Goal: Task Accomplishment & Management: Complete application form

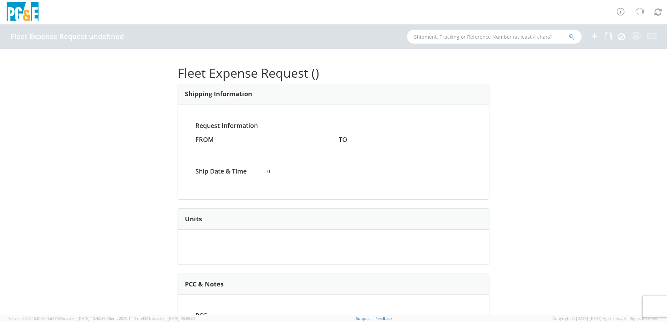
click at [595, 34] on icon at bounding box center [594, 36] width 8 height 9
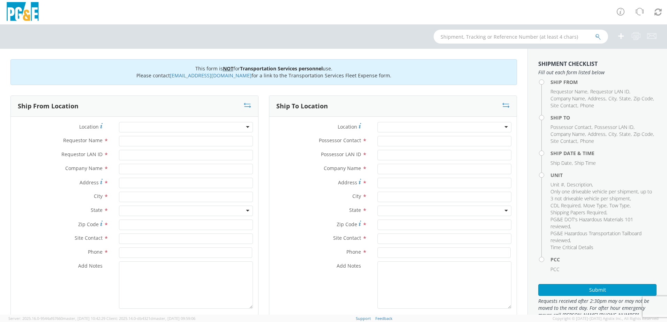
click at [247, 126] on div at bounding box center [186, 127] width 134 height 10
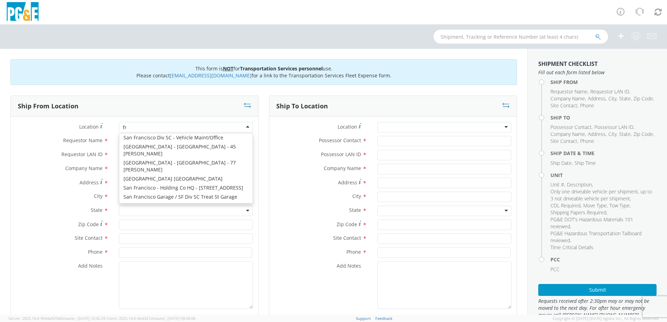
scroll to position [2, 0]
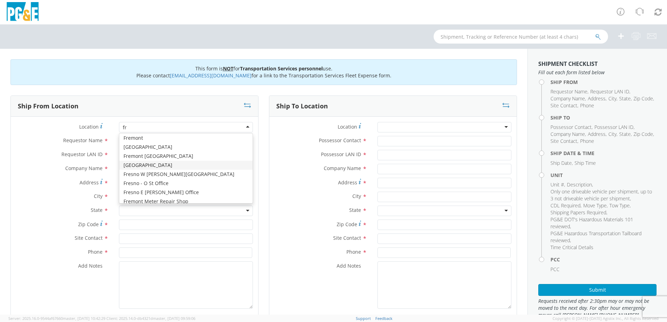
type input "fre"
type input "PG&E"
type input "[STREET_ADDRESS]"
type input "[GEOGRAPHIC_DATA]"
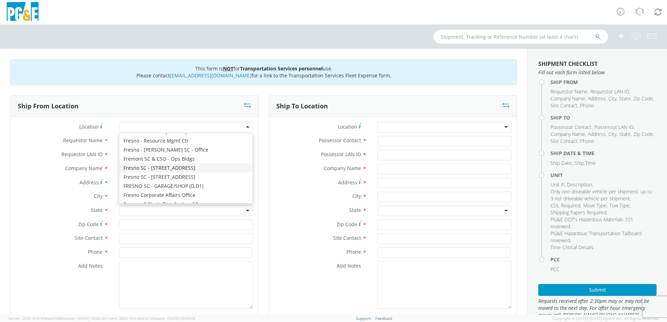
type input "93725"
type input "[PHONE_NUMBER]"
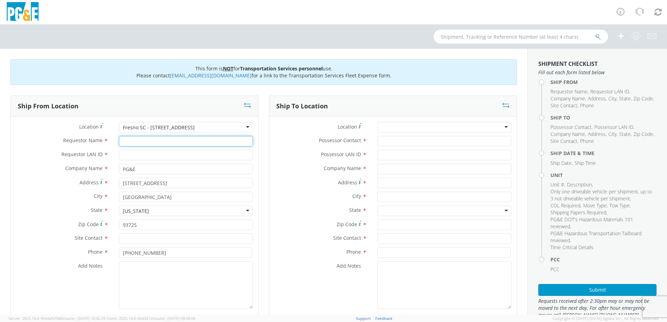
click at [150, 140] on input "Requestor Name *" at bounding box center [186, 141] width 134 height 10
paste input "[PERSON_NAME]"
type input "[PERSON_NAME]"
click at [159, 236] on input "text" at bounding box center [186, 239] width 134 height 10
paste input "[PERSON_NAME]"
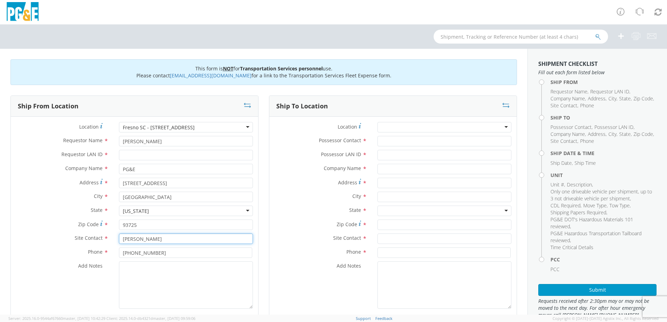
type input "[PERSON_NAME]"
click at [417, 144] on input "Possessor Contact *" at bounding box center [444, 141] width 134 height 10
paste input "[PERSON_NAME]"
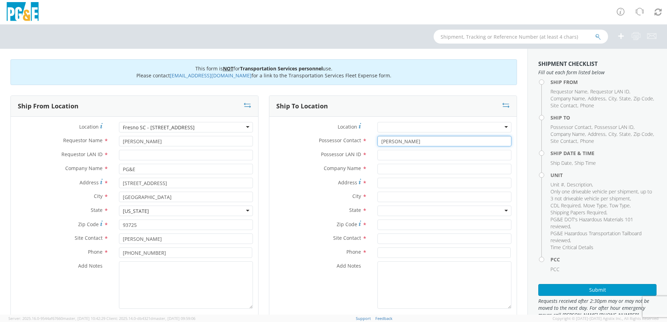
type input "[PERSON_NAME]"
click at [399, 238] on input "text" at bounding box center [444, 239] width 134 height 10
paste input "[PERSON_NAME]"
type input "[PERSON_NAME]"
click at [210, 160] on input "Requestor LAN ID *" at bounding box center [186, 155] width 134 height 10
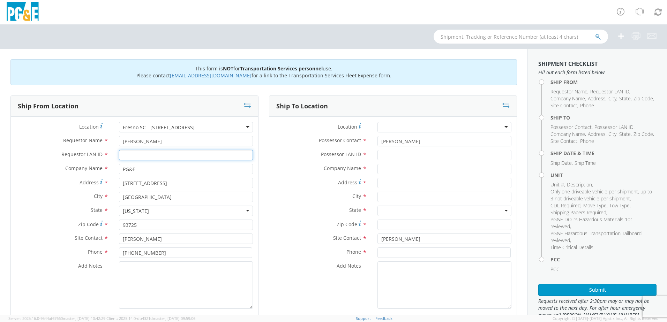
paste input "J2G4"
type input "J2G4"
click at [409, 156] on input "Possessor LAN ID *" at bounding box center [444, 155] width 134 height 10
paste input "J2G4"
type input "J2G4"
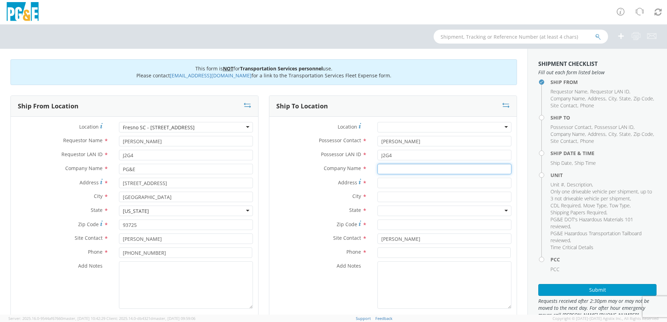
click at [384, 172] on input "text" at bounding box center [444, 169] width 134 height 10
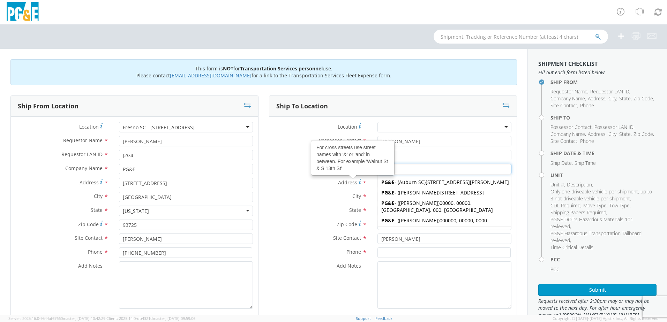
type input "PG&E"
click at [308, 185] on label "Address For cross streets use street names with '&' or 'and' in between. For ex…" at bounding box center [320, 182] width 103 height 9
click at [377, 185] on input "Address For cross streets use street names with '&' or 'and' in between. For ex…" at bounding box center [444, 183] width 134 height 10
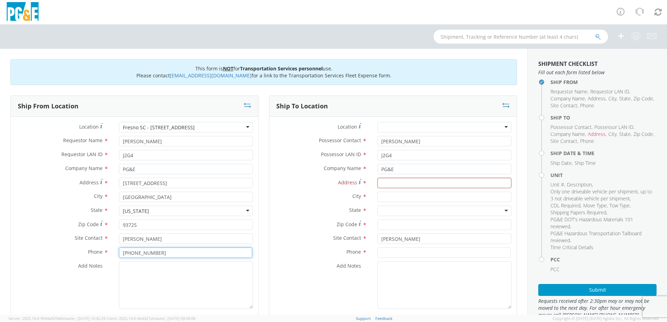
drag, startPoint x: 161, startPoint y: 252, endPoint x: 121, endPoint y: 252, distance: 40.1
click at [121, 252] on input "[PHONE_NUMBER]" at bounding box center [185, 253] width 133 height 10
paste input "63-5605"
type input "[PHONE_NUMBER]"
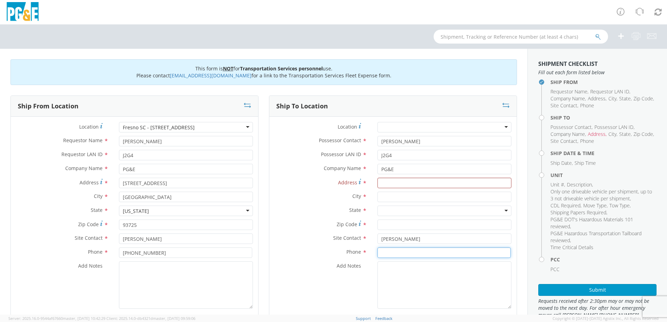
click at [441, 253] on input at bounding box center [443, 253] width 133 height 10
paste input "[PHONE_NUMBER]"
type input "[PHONE_NUMBER]"
click at [395, 181] on input "Address *" at bounding box center [444, 183] width 134 height 10
paste input "2572 S. Lotus"
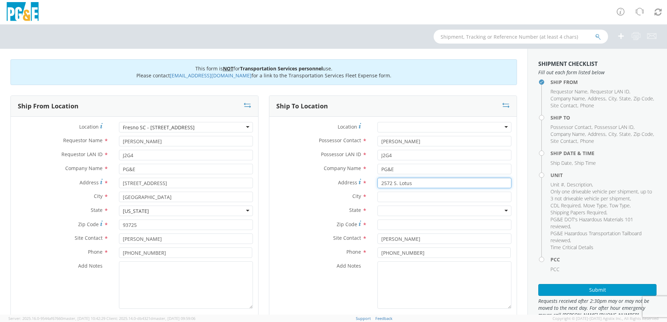
type input "2572 S. Lotus"
click at [432, 198] on input "text" at bounding box center [444, 197] width 134 height 10
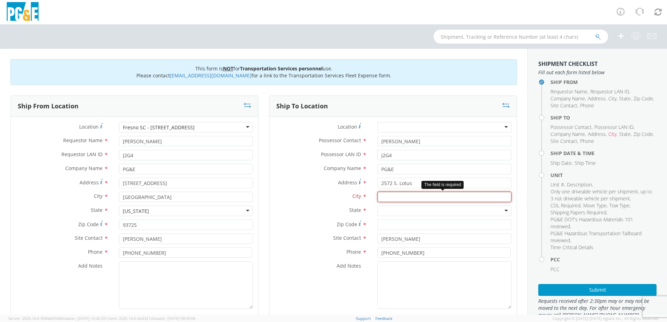
click at [419, 202] on input "text" at bounding box center [444, 197] width 134 height 10
type input "[GEOGRAPHIC_DATA]"
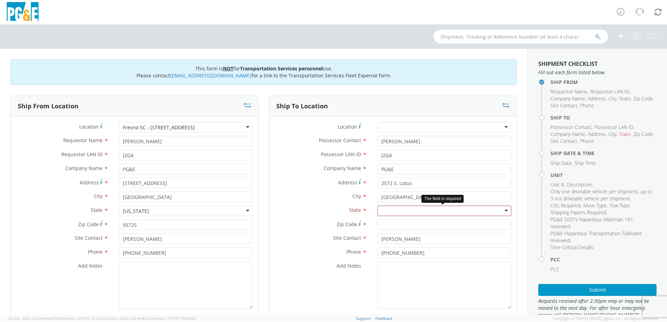
click at [457, 210] on div at bounding box center [444, 211] width 134 height 10
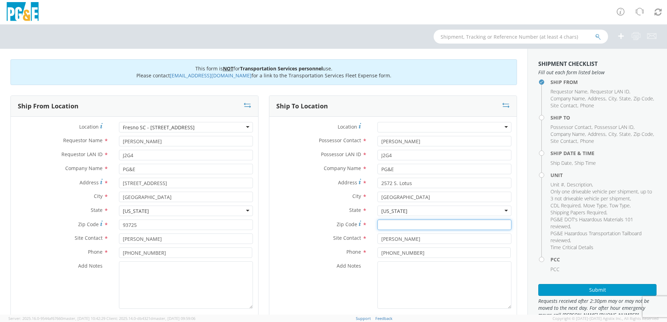
drag, startPoint x: 378, startPoint y: 225, endPoint x: 384, endPoint y: 225, distance: 6.3
click at [378, 225] on input "Zip Code *" at bounding box center [444, 225] width 134 height 10
type input "93706"
drag, startPoint x: 11, startPoint y: 220, endPoint x: 18, endPoint y: 221, distance: 7.5
click at [12, 220] on label "Zip Code *" at bounding box center [62, 224] width 103 height 9
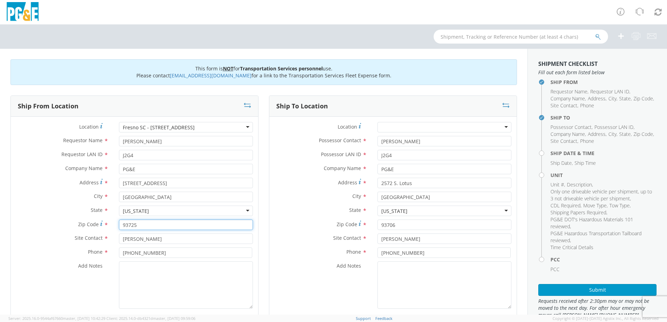
click at [119, 220] on input "93725" at bounding box center [186, 225] width 134 height 10
click at [158, 270] on textarea "Add Notes *" at bounding box center [186, 285] width 134 height 47
paste textarea "PLEASE USE [PERSON_NAME] TO MAKE MOVE; PM XXXXXXXX"
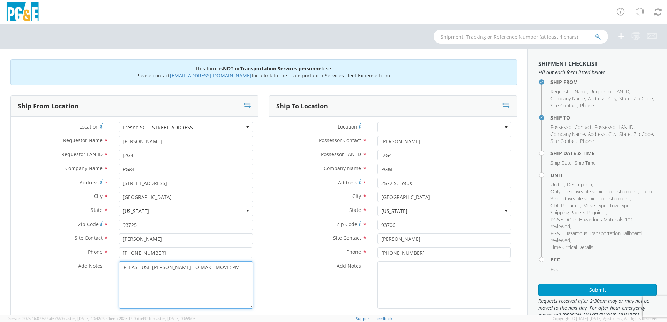
click at [234, 270] on textarea "PLEASE USE [PERSON_NAME] TO MAKE MOVE; PM" at bounding box center [186, 285] width 134 height 47
paste textarea "35634765"
type textarea "PLEASE USE [PERSON_NAME] TO MAKE MOVE; PM 35634765"
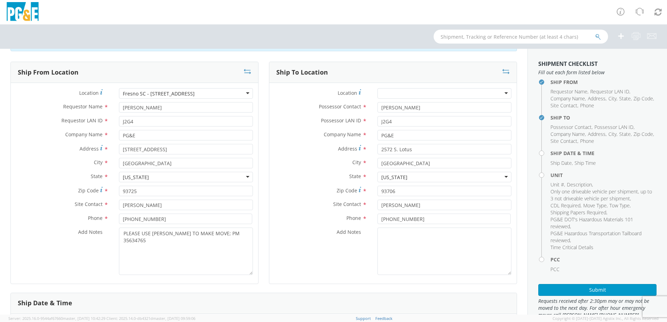
scroll to position [139, 0]
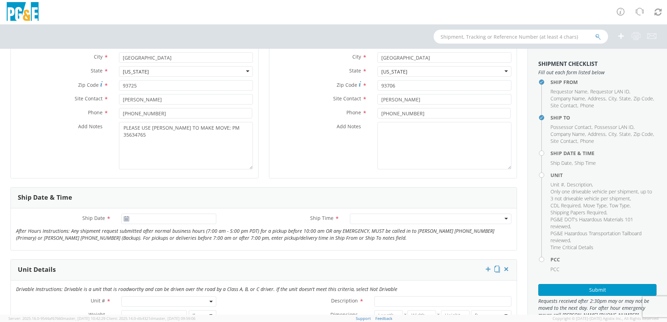
click at [124, 219] on icon at bounding box center [126, 219] width 6 height 6
click at [153, 219] on input "[DATE]" at bounding box center [168, 219] width 95 height 10
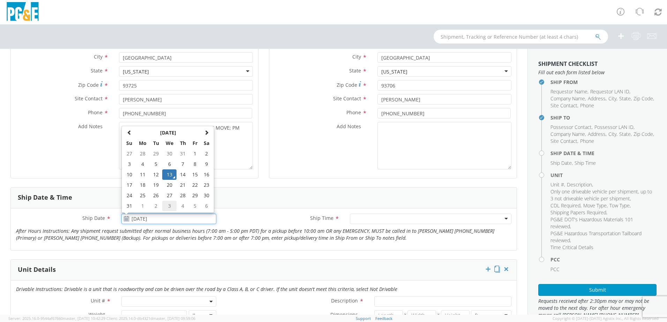
click at [167, 210] on td "3" at bounding box center [169, 206] width 15 height 10
type input "[DATE]"
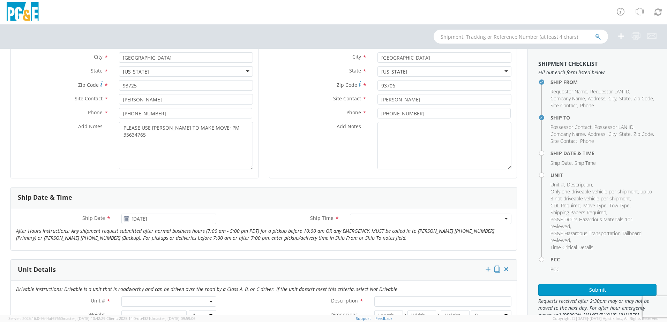
click at [502, 219] on div at bounding box center [430, 219] width 161 height 10
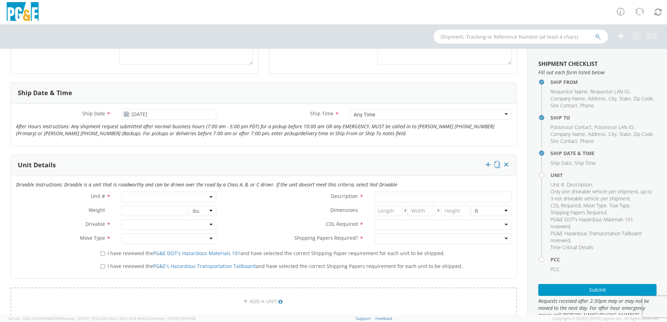
click at [205, 197] on span at bounding box center [168, 197] width 95 height 10
click at [183, 207] on input "search" at bounding box center [168, 208] width 90 height 10
type input "OTHER"
click at [298, 207] on label "Dimensions *" at bounding box center [294, 210] width 147 height 9
click at [167, 194] on span at bounding box center [168, 197] width 95 height 10
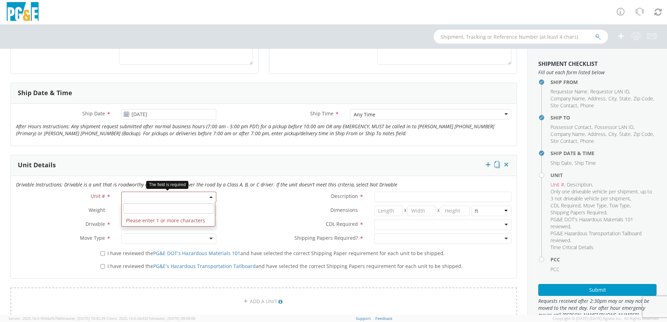
click at [153, 205] on input "search" at bounding box center [168, 208] width 90 height 10
type input "OTHER"
select select "Other"
select select "? undefined:undefined ?"
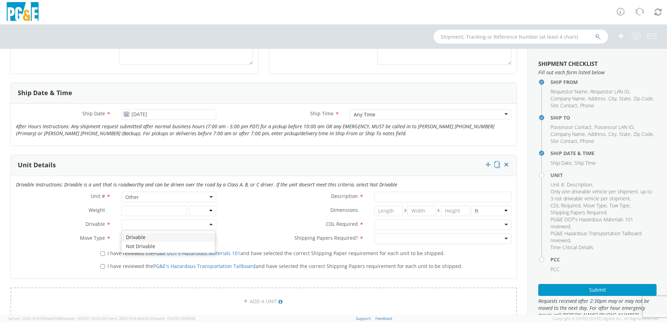
click at [205, 225] on div at bounding box center [168, 225] width 95 height 10
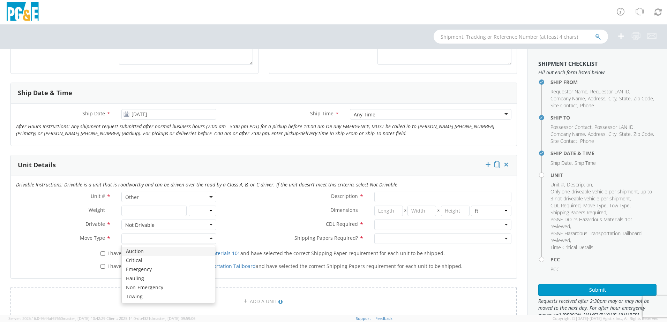
click at [212, 236] on div at bounding box center [168, 239] width 95 height 10
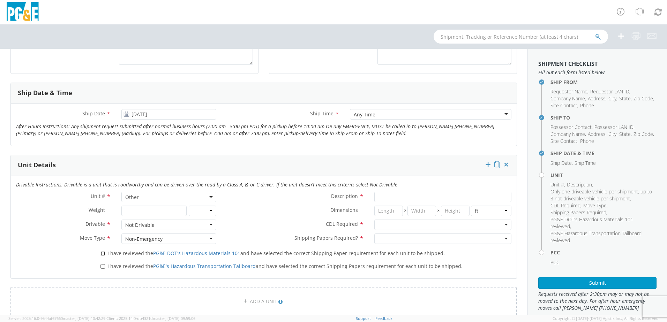
click at [103, 253] on input "I have reviewed the PG&E DOT's Hazardous Materials 101 and have selected the co…" at bounding box center [102, 253] width 5 height 5
checkbox input "true"
click at [100, 268] on input "I have reviewed the PG&E's Hazardous Transportation Tailboard and have selected…" at bounding box center [102, 266] width 5 height 5
checkbox input "true"
click at [390, 198] on input "Description *" at bounding box center [442, 197] width 137 height 10
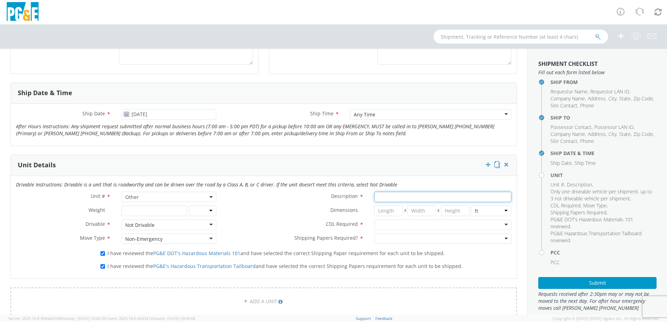
paste input "[PERSON_NAME] Track Machine"
type input "[PERSON_NAME] Track Machine"
click at [503, 225] on div at bounding box center [442, 225] width 137 height 10
click at [498, 237] on div at bounding box center [442, 239] width 137 height 10
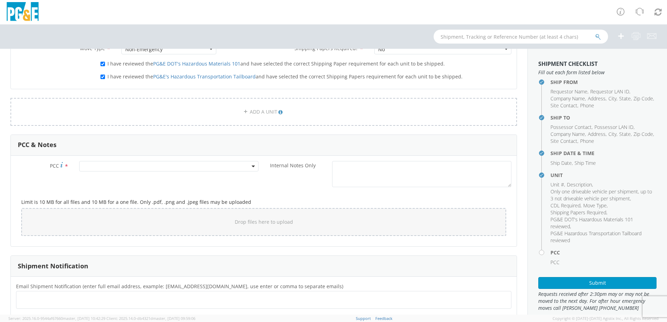
scroll to position [453, 0]
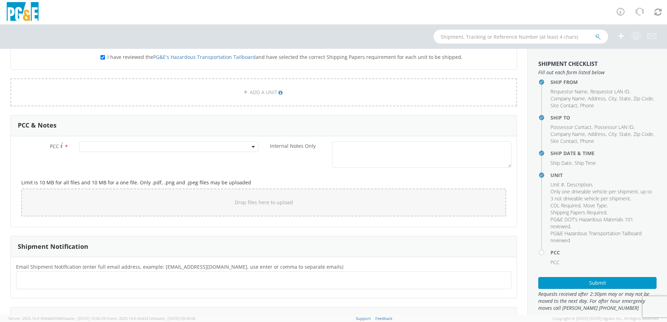
click at [221, 147] on span at bounding box center [168, 147] width 179 height 10
click at [189, 159] on input "number" at bounding box center [168, 158] width 174 height 10
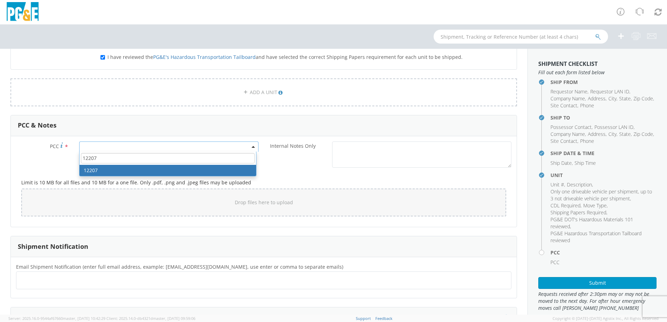
type input "12207"
select select "12207"
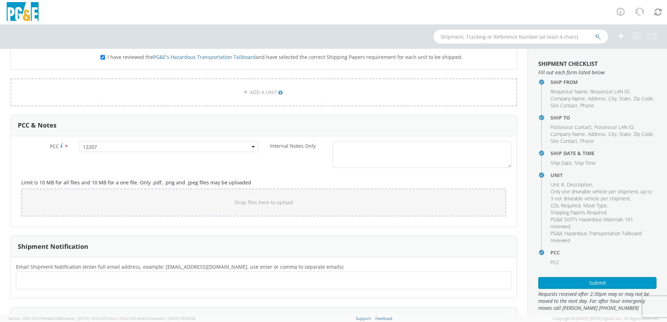
click at [110, 275] on ul at bounding box center [263, 281] width 489 height 12
type input "[EMAIL_ADDRESS][DOMAIN_NAME]"
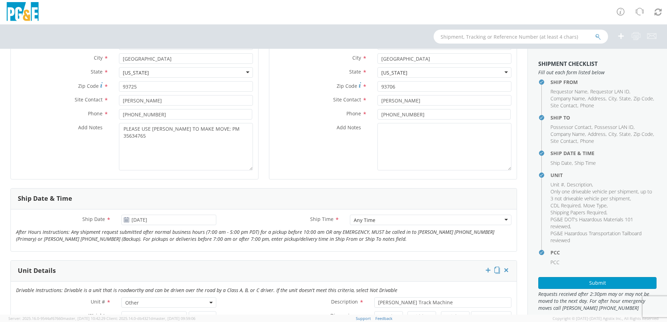
scroll to position [139, 0]
click at [590, 283] on button "Submit" at bounding box center [597, 283] width 118 height 12
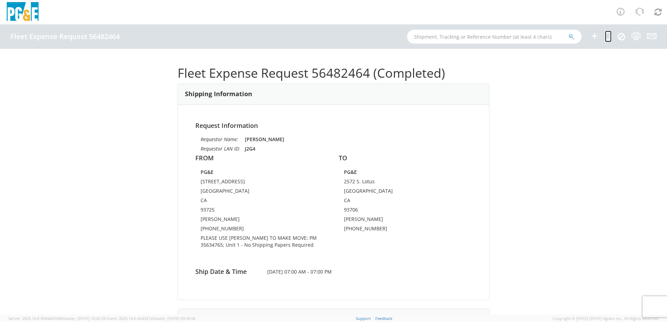
click at [611, 39] on icon at bounding box center [608, 36] width 7 height 9
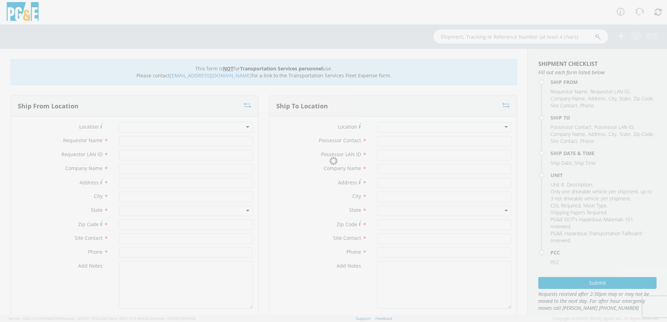
type input "[PERSON_NAME]"
type input "J2G4"
type input "PG&E"
type input "[STREET_ADDRESS]"
type input "[GEOGRAPHIC_DATA]"
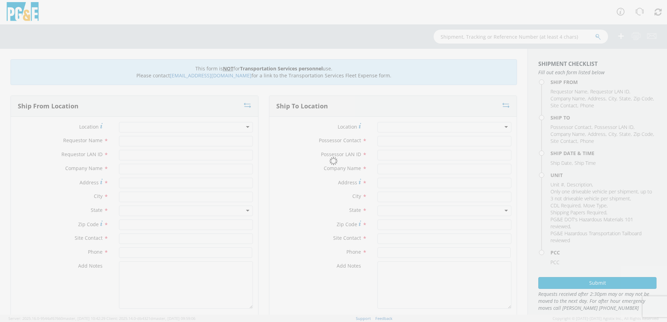
type input "93725"
type input "[PERSON_NAME]"
type input "[PHONE_NUMBER]"
type input "[PERSON_NAME]"
type input "J2G4"
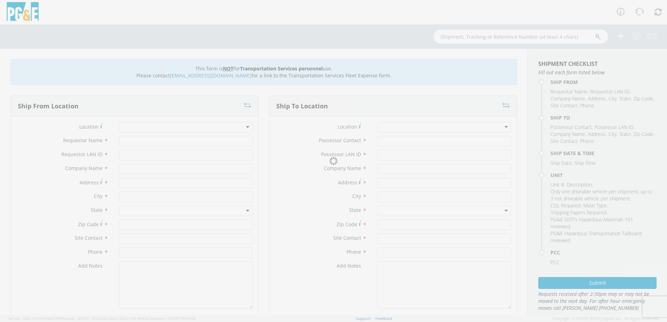
type input "PG&E"
type input "2572 S. Lotus"
type input "[GEOGRAPHIC_DATA]"
type input "93706"
type input "[PERSON_NAME]"
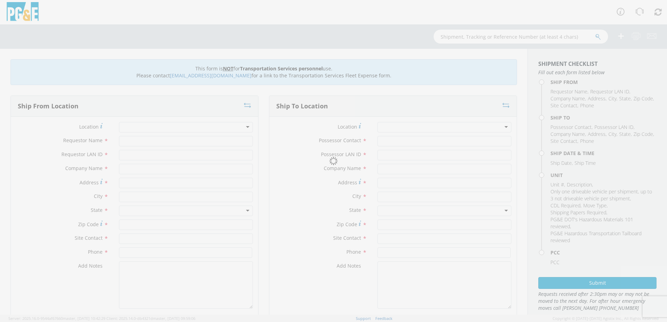
type input "[PHONE_NUMBER]"
type input "[DATE]"
type input "[PERSON_NAME] Track Machine"
type input "0"
select select "12207"
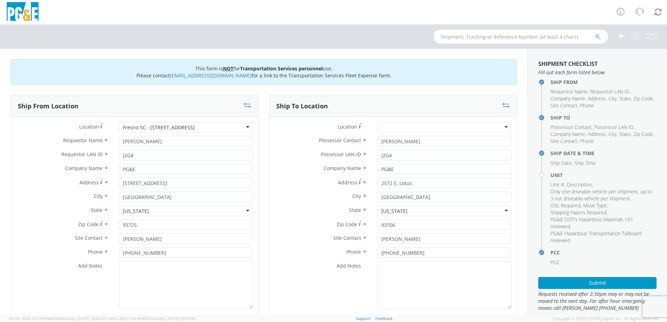
select select "Other"
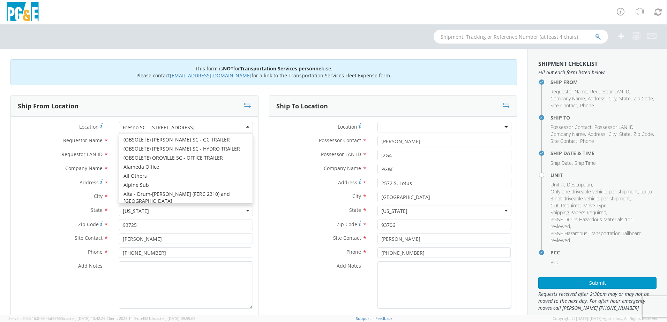
scroll to position [1232, 0]
click at [245, 130] on div "Fresno SC - [STREET_ADDRESS]" at bounding box center [186, 127] width 134 height 10
click at [275, 129] on label "Location *" at bounding box center [320, 126] width 103 height 9
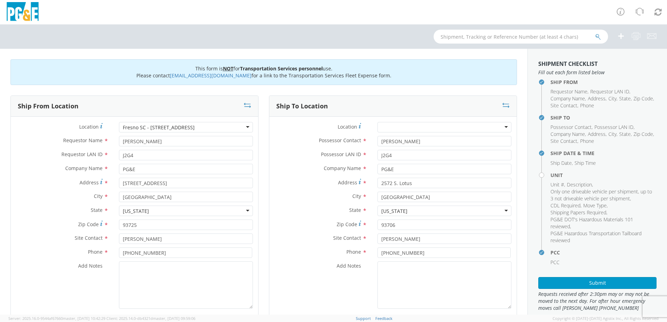
click at [62, 271] on div "Add Notes *" at bounding box center [134, 285] width 247 height 47
click at [137, 274] on textarea "Add Notes *" at bounding box center [186, 285] width 134 height 47
paste textarea "PLEASE USE [PERSON_NAME] TO MAKE MOVE; PM XXXXXXXX"
drag, startPoint x: 240, startPoint y: 268, endPoint x: 217, endPoint y: 267, distance: 23.4
click at [217, 267] on textarea "PLEASE USE [PERSON_NAME] TO MAKE MOVE; PM XXXXXXXX" at bounding box center [186, 285] width 134 height 47
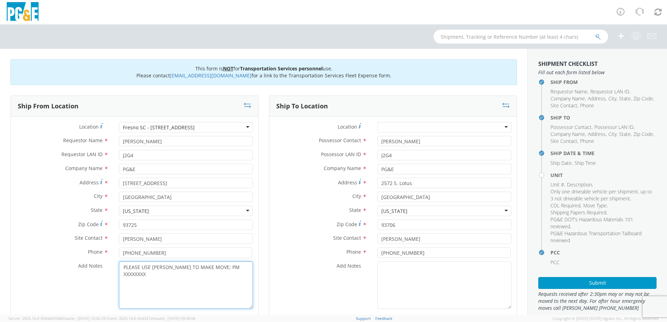
paste textarea "35634765"
type textarea "PLEASE USE [PERSON_NAME] TO MAKE MOVE; PM 35634765"
click at [297, 280] on div "Add Notes *" at bounding box center [392, 285] width 247 height 47
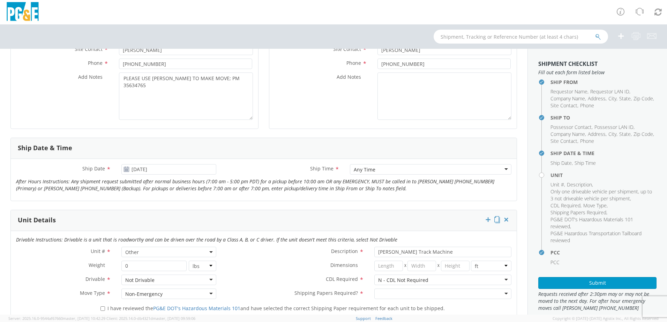
scroll to position [209, 0]
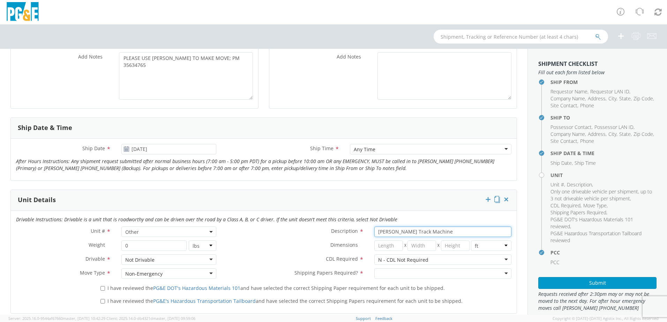
drag, startPoint x: 431, startPoint y: 233, endPoint x: 365, endPoint y: 232, distance: 65.6
click at [369, 232] on div "[PERSON_NAME] Track Machine" at bounding box center [442, 232] width 147 height 10
paste input "Cra"
type input "[PERSON_NAME] [PERSON_NAME]"
click at [503, 274] on div at bounding box center [442, 273] width 137 height 10
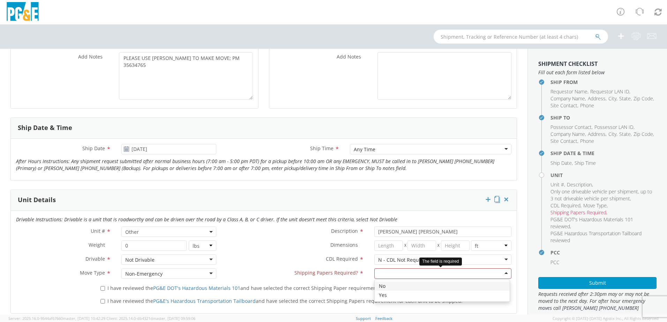
click at [501, 276] on div at bounding box center [442, 273] width 137 height 10
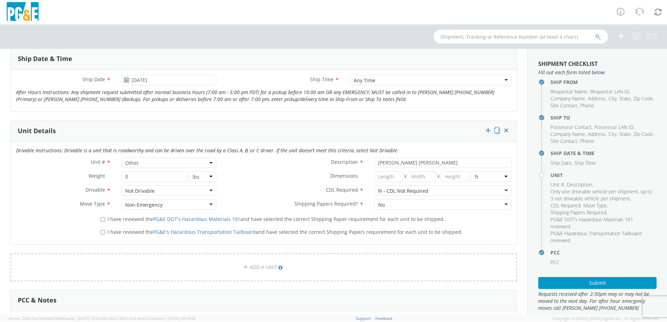
scroll to position [279, 0]
click at [103, 219] on input "I have reviewed the PG&E DOT's Hazardous Materials 101 and have selected the co…" at bounding box center [102, 219] width 5 height 5
checkbox input "true"
click at [101, 230] on input "I have reviewed the PG&E's Hazardous Transportation Tailboard and have selected…" at bounding box center [102, 231] width 5 height 5
checkbox input "true"
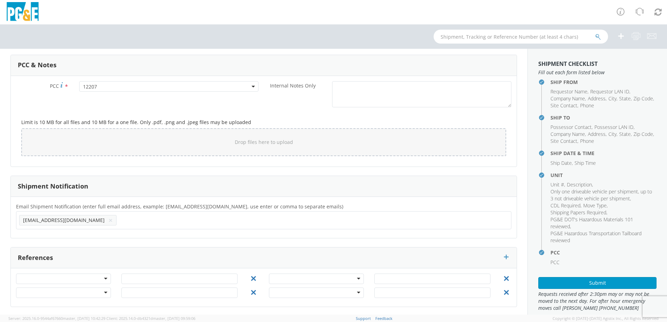
scroll to position [515, 0]
click at [604, 283] on button "Submit" at bounding box center [597, 283] width 118 height 12
